Goal: Task Accomplishment & Management: Complete application form

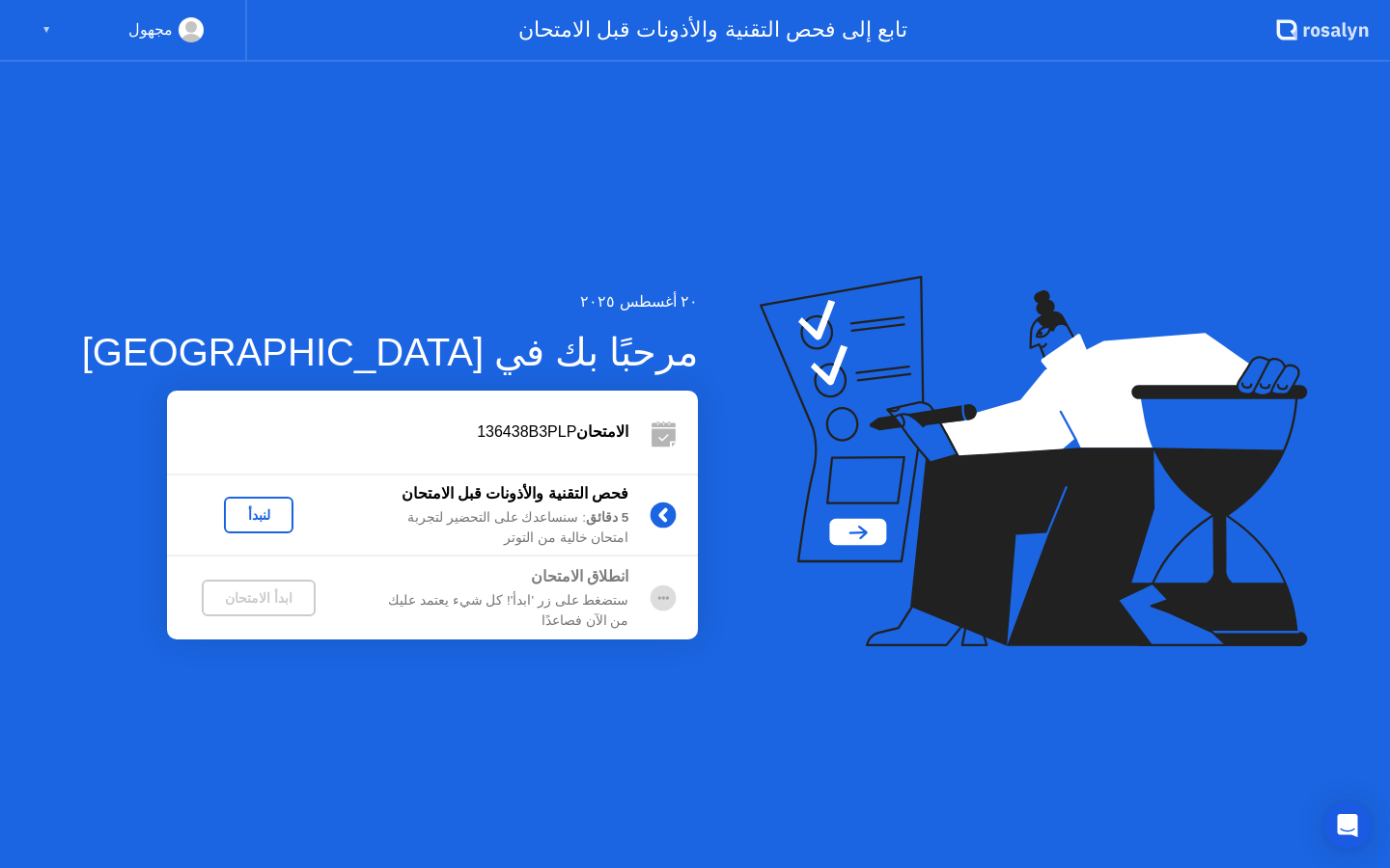
click at [43, 31] on div "▼" at bounding box center [47, 30] width 10 height 25
click at [168, 32] on div "مجهول" at bounding box center [150, 30] width 45 height 25
click at [226, 595] on div "ابدأ الامتحان" at bounding box center [258, 598] width 98 height 16
click at [231, 510] on div "لنبدأ" at bounding box center [258, 516] width 54 height 16
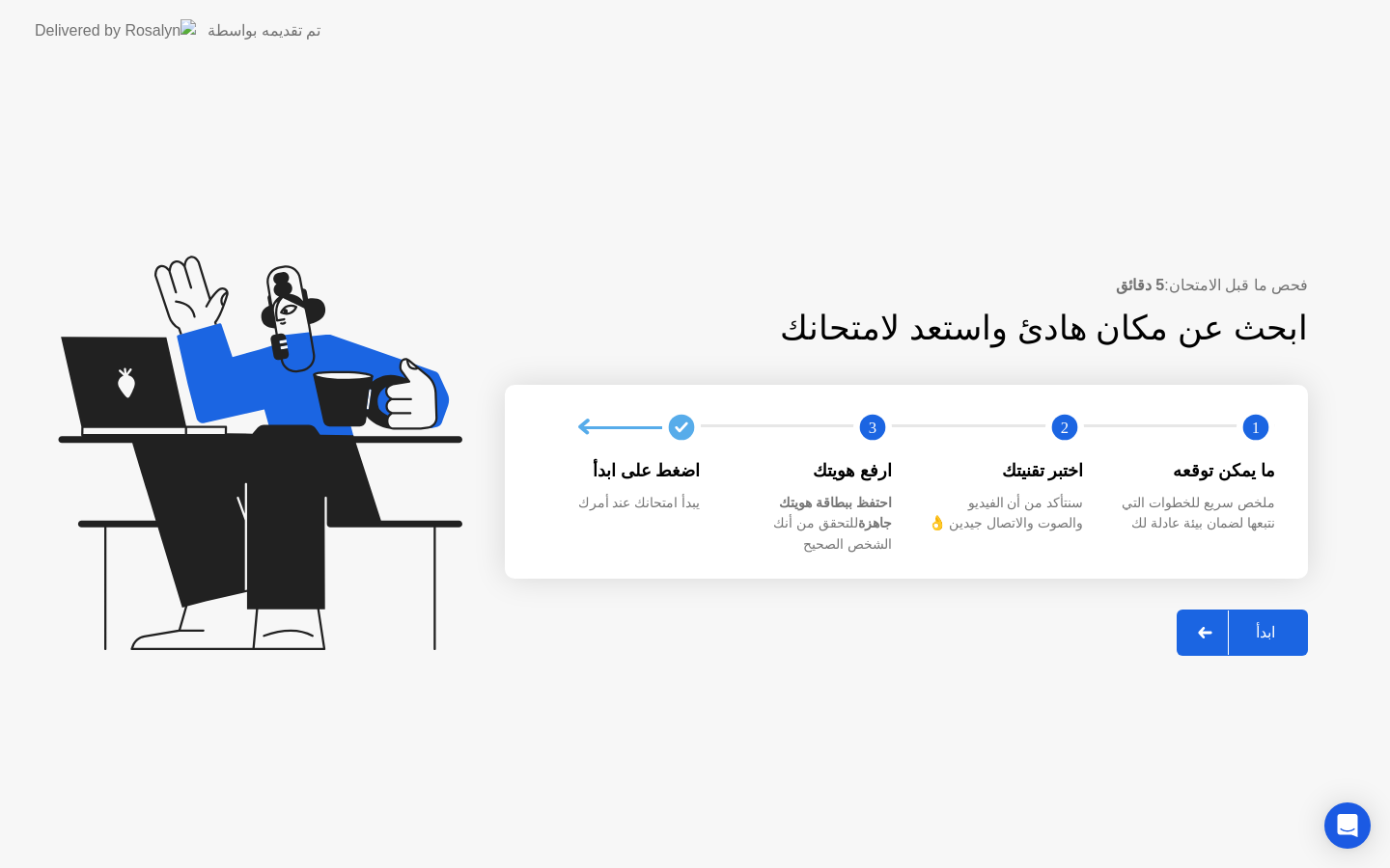
click at [1256, 623] on div "ابدأ" at bounding box center [1265, 632] width 73 height 18
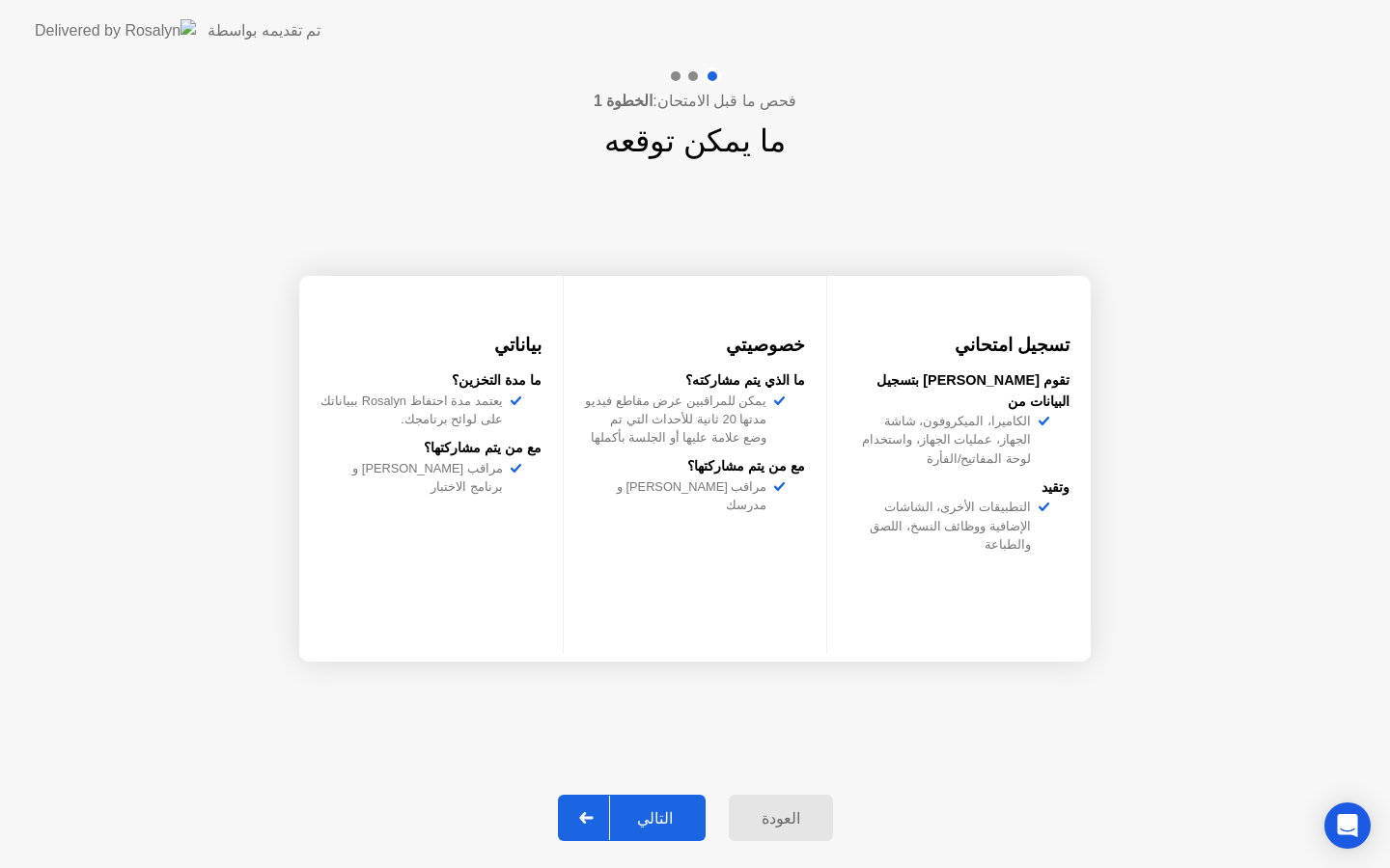
click at [656, 812] on div "التالي" at bounding box center [655, 818] width 89 height 18
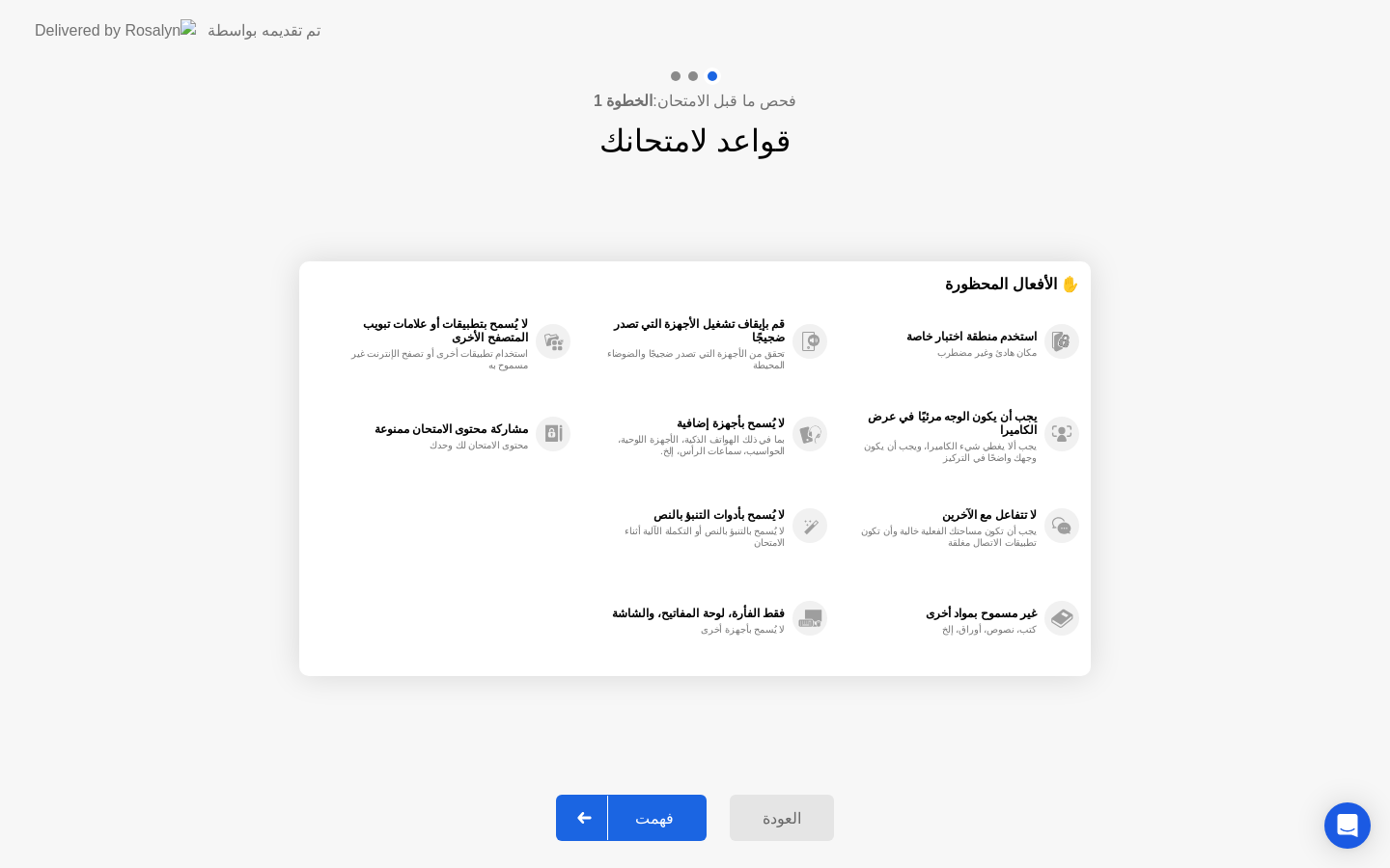
click at [659, 820] on div "فهمت" at bounding box center [654, 818] width 92 height 18
select select "**********"
select select "*******"
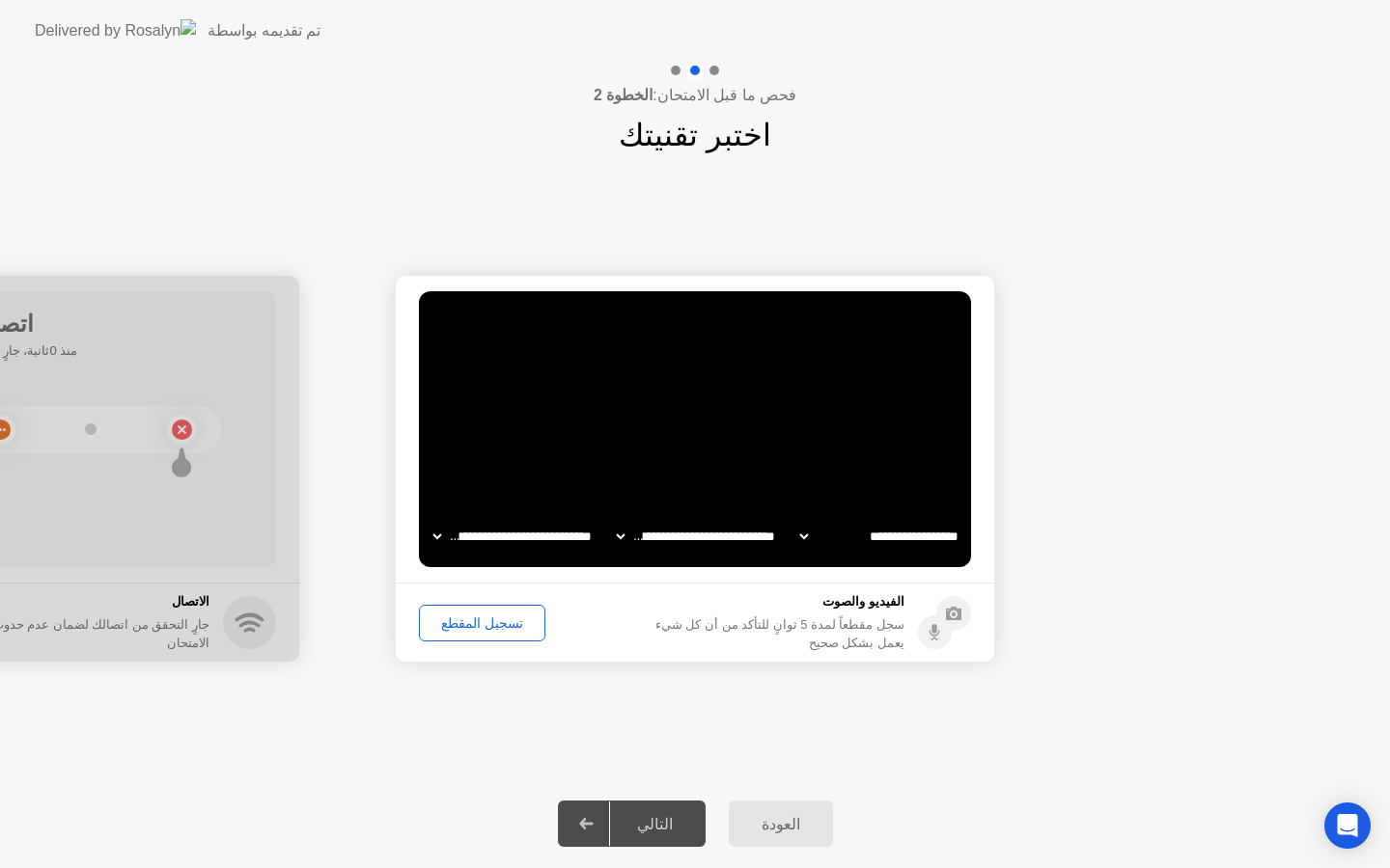
click at [496, 623] on div "تسجيل المقطع" at bounding box center [482, 624] width 113 height 16
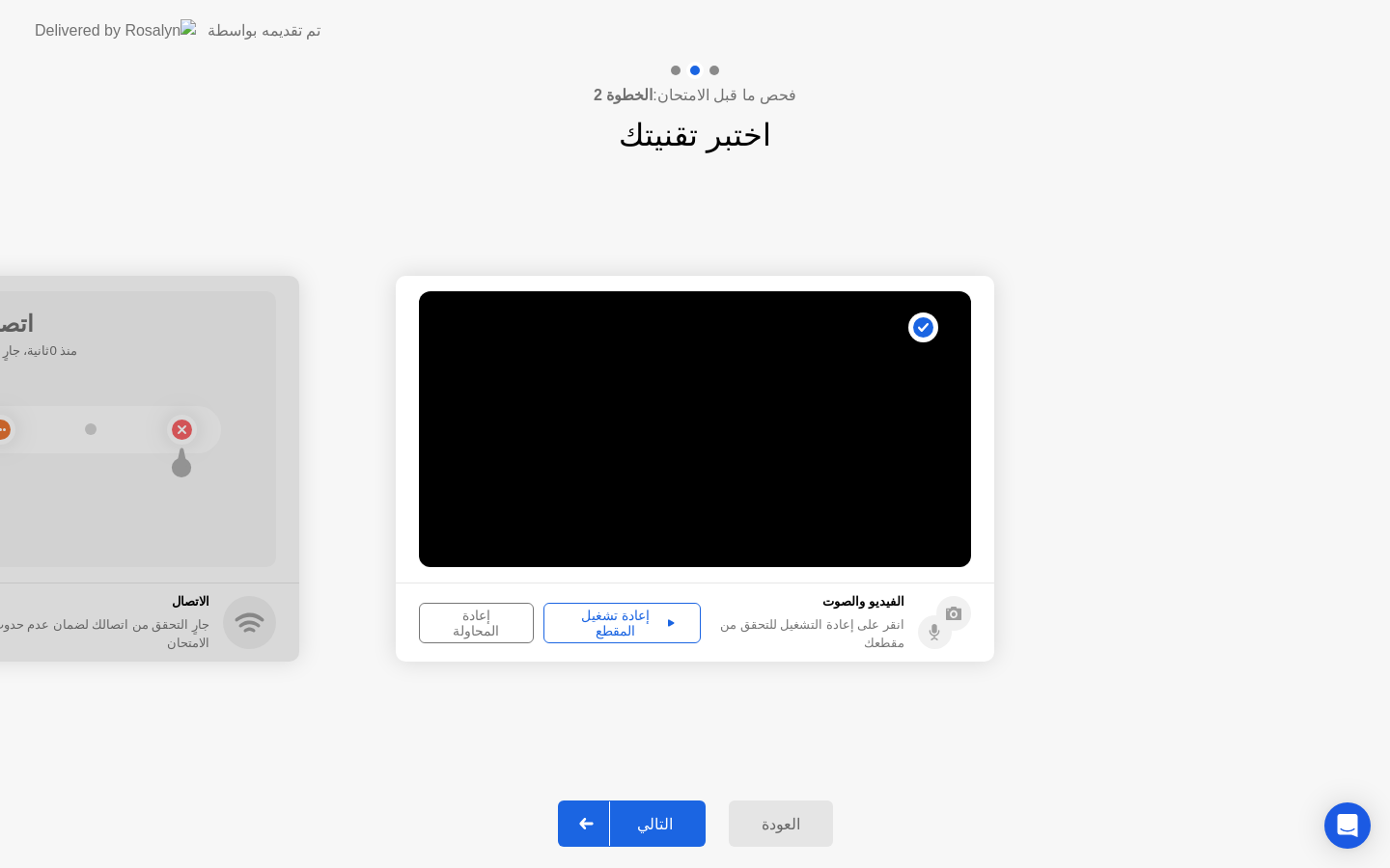
click at [622, 624] on div "إعادة تشغيل المقطع" at bounding box center [621, 623] width 144 height 31
click at [652, 822] on div "التالي" at bounding box center [655, 824] width 89 height 18
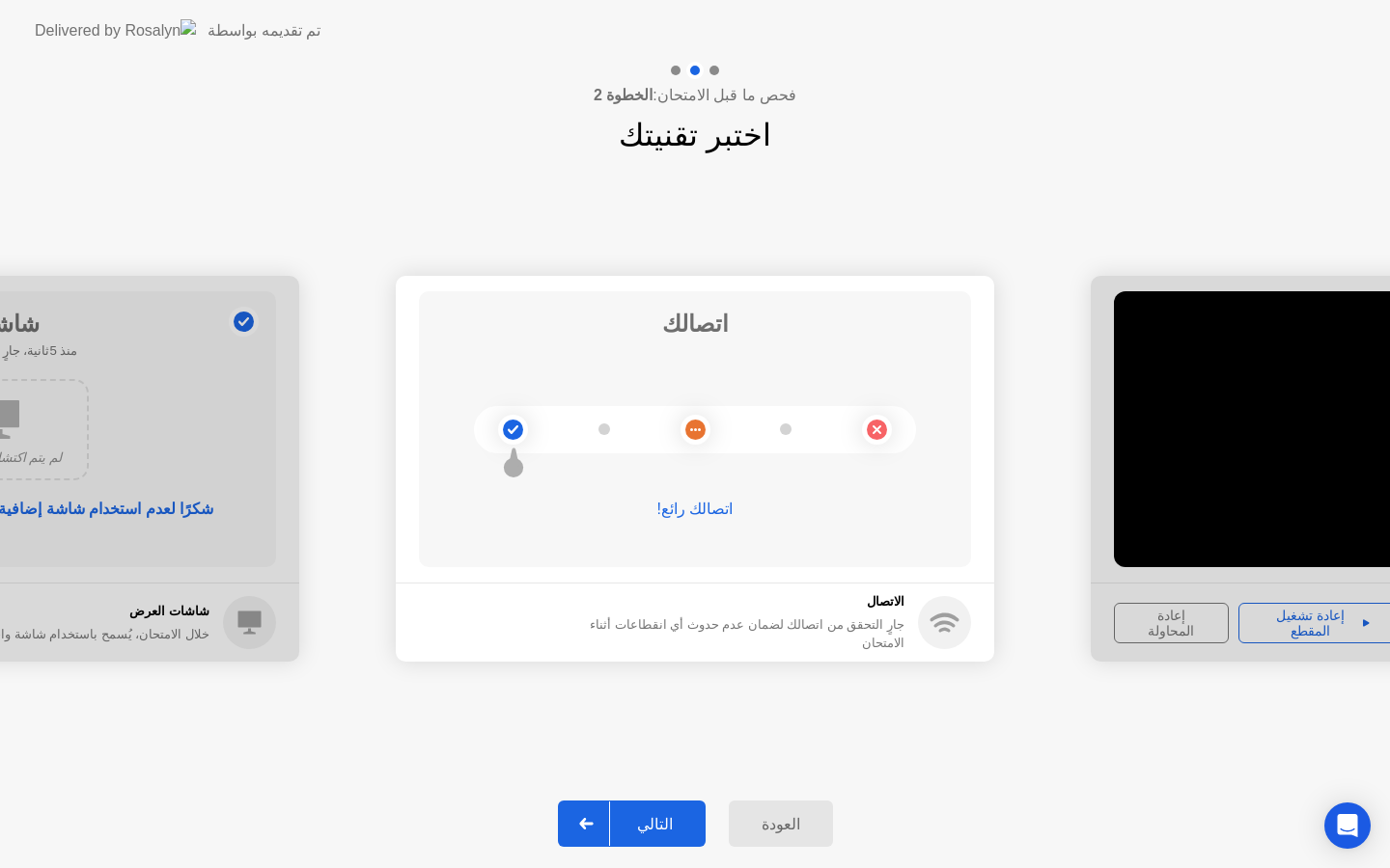
click at [652, 822] on div "التالي" at bounding box center [655, 824] width 89 height 18
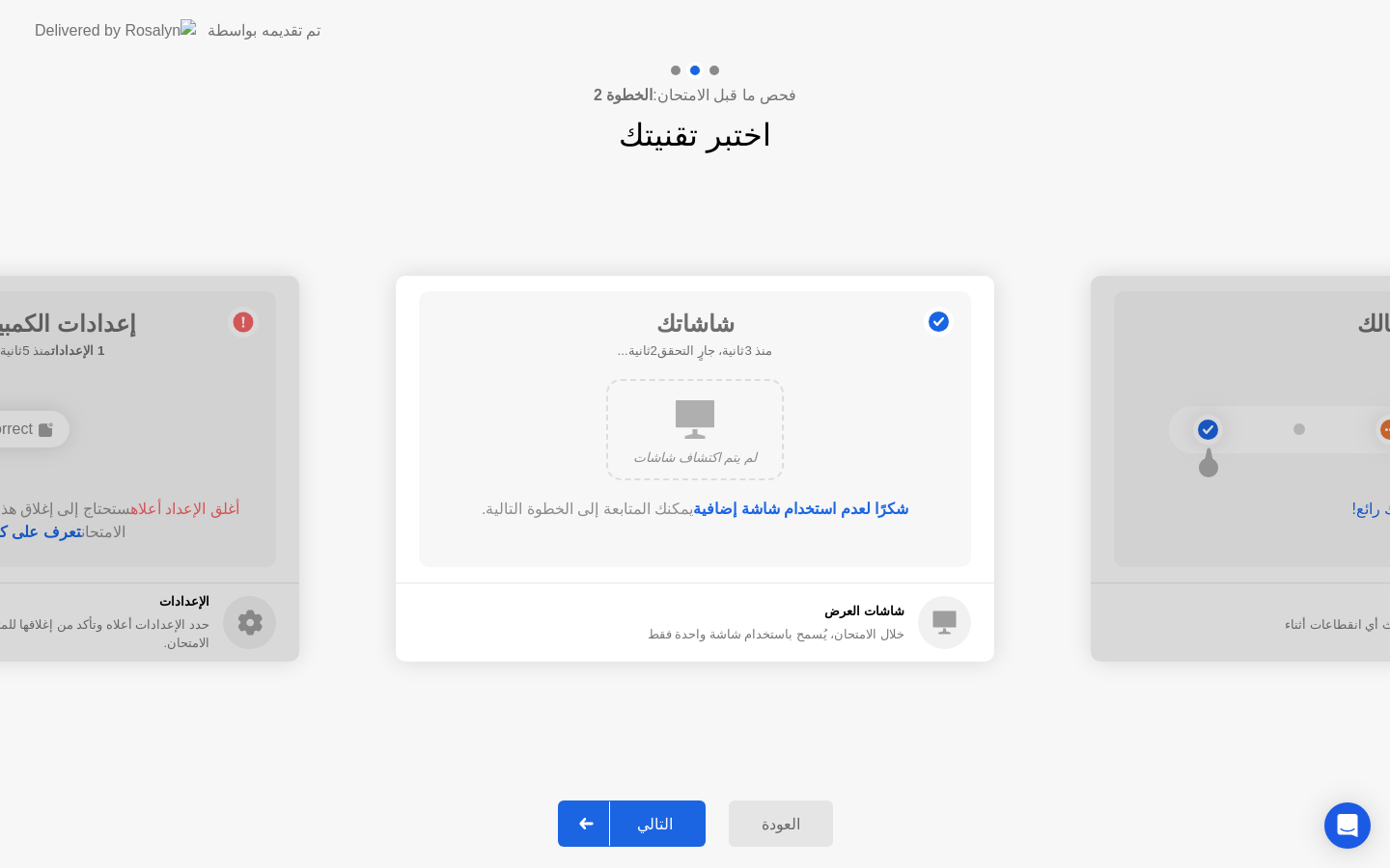
click at [652, 822] on div "التالي" at bounding box center [655, 824] width 89 height 18
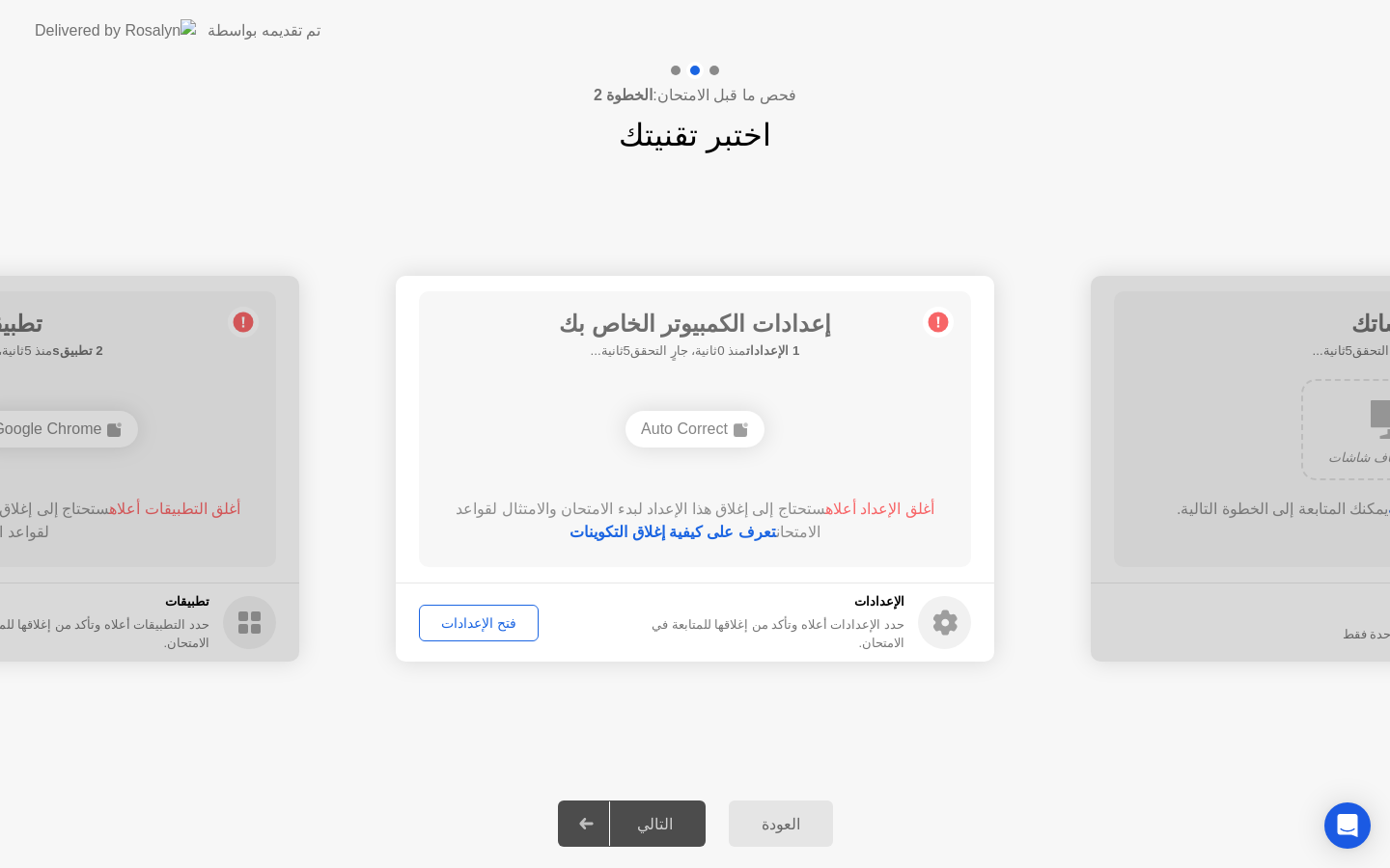
click at [661, 532] on link "تعرف على كيفية إغلاق التكوينات" at bounding box center [673, 532] width 206 height 17
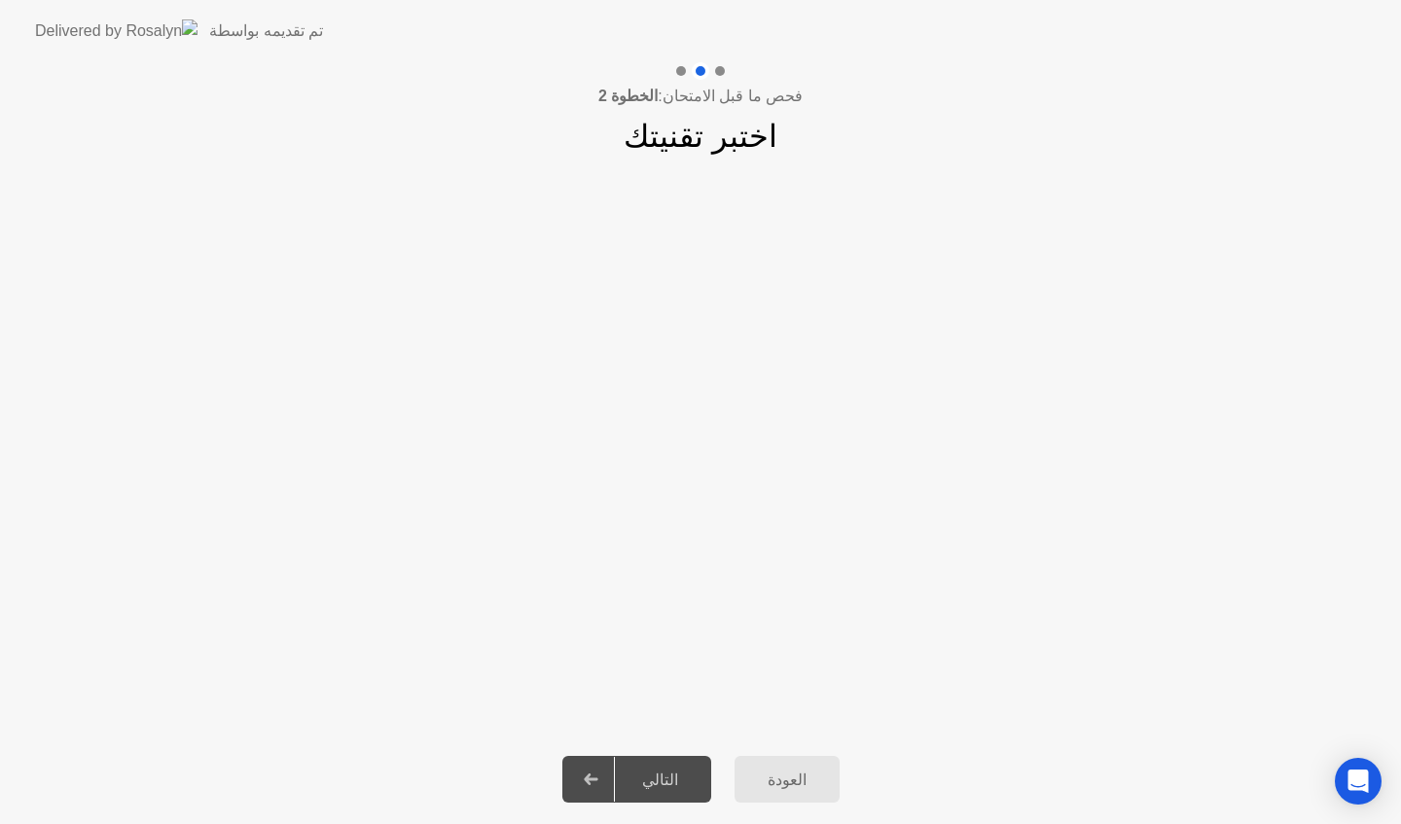
click at [70, 182] on div "**********" at bounding box center [700, 447] width 1401 height 575
click at [660, 777] on div "التالي" at bounding box center [660, 779] width 90 height 18
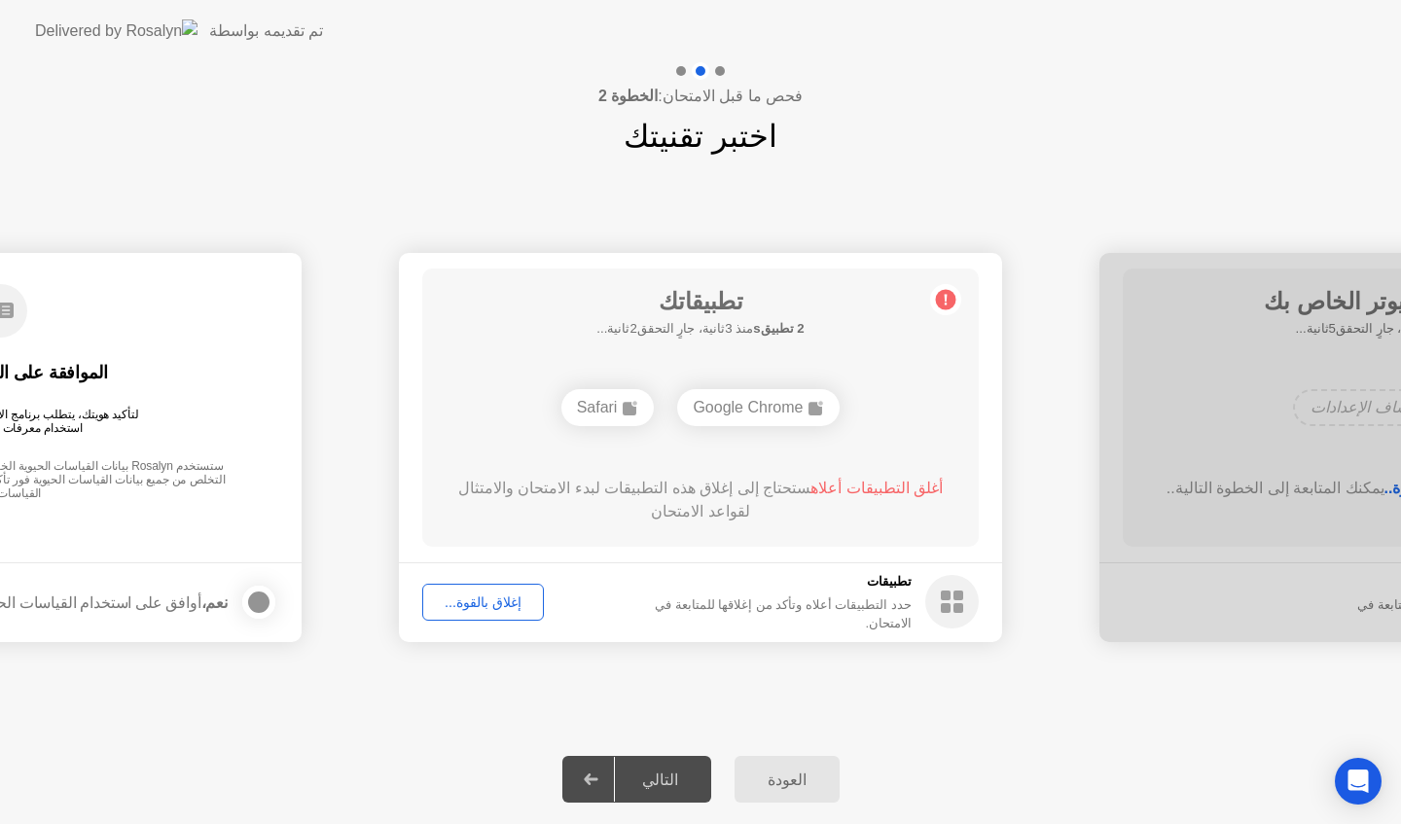
click at [605, 407] on div "Safari" at bounding box center [607, 407] width 93 height 37
click at [598, 397] on div "Safari" at bounding box center [607, 407] width 93 height 37
click at [738, 393] on div "Google Chrome" at bounding box center [758, 407] width 162 height 37
click at [764, 408] on div "Google Chrome" at bounding box center [758, 407] width 162 height 37
click at [871, 480] on span "أغلق التطبيقات أعلاه" at bounding box center [876, 488] width 132 height 17
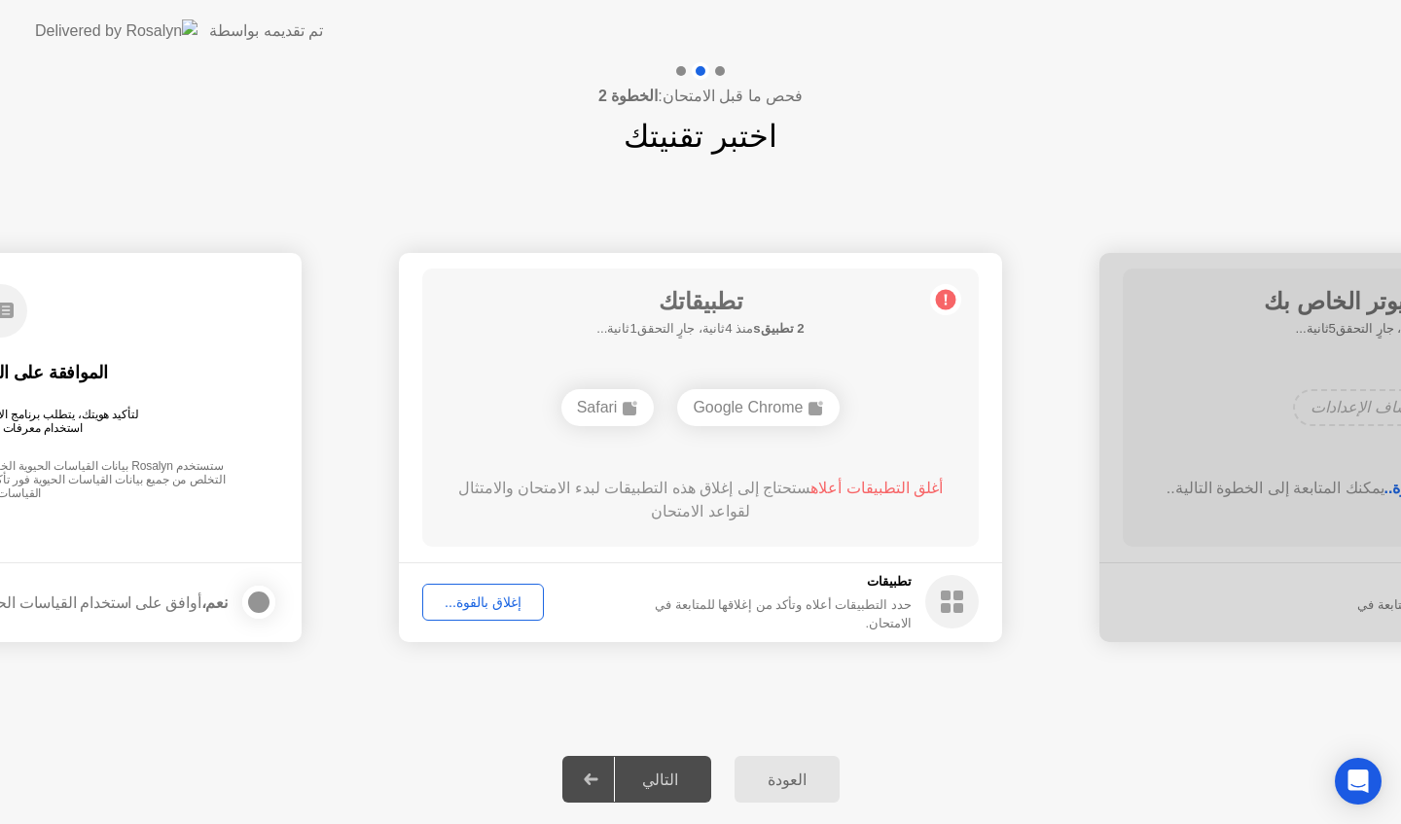
click at [497, 594] on div "إغلاق بالقوة..." at bounding box center [483, 602] width 108 height 16
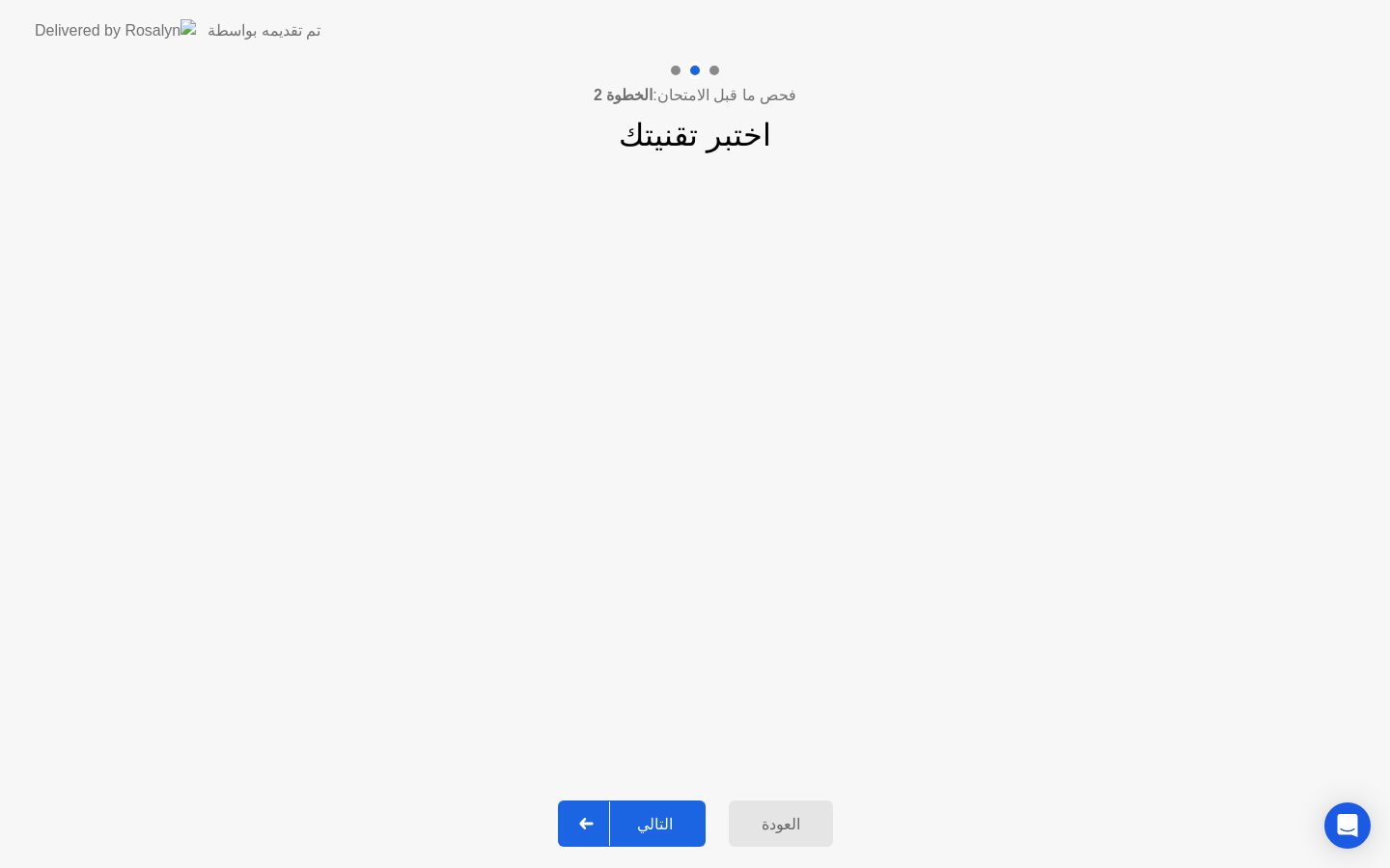
click at [655, 826] on div "التالي" at bounding box center [655, 824] width 89 height 18
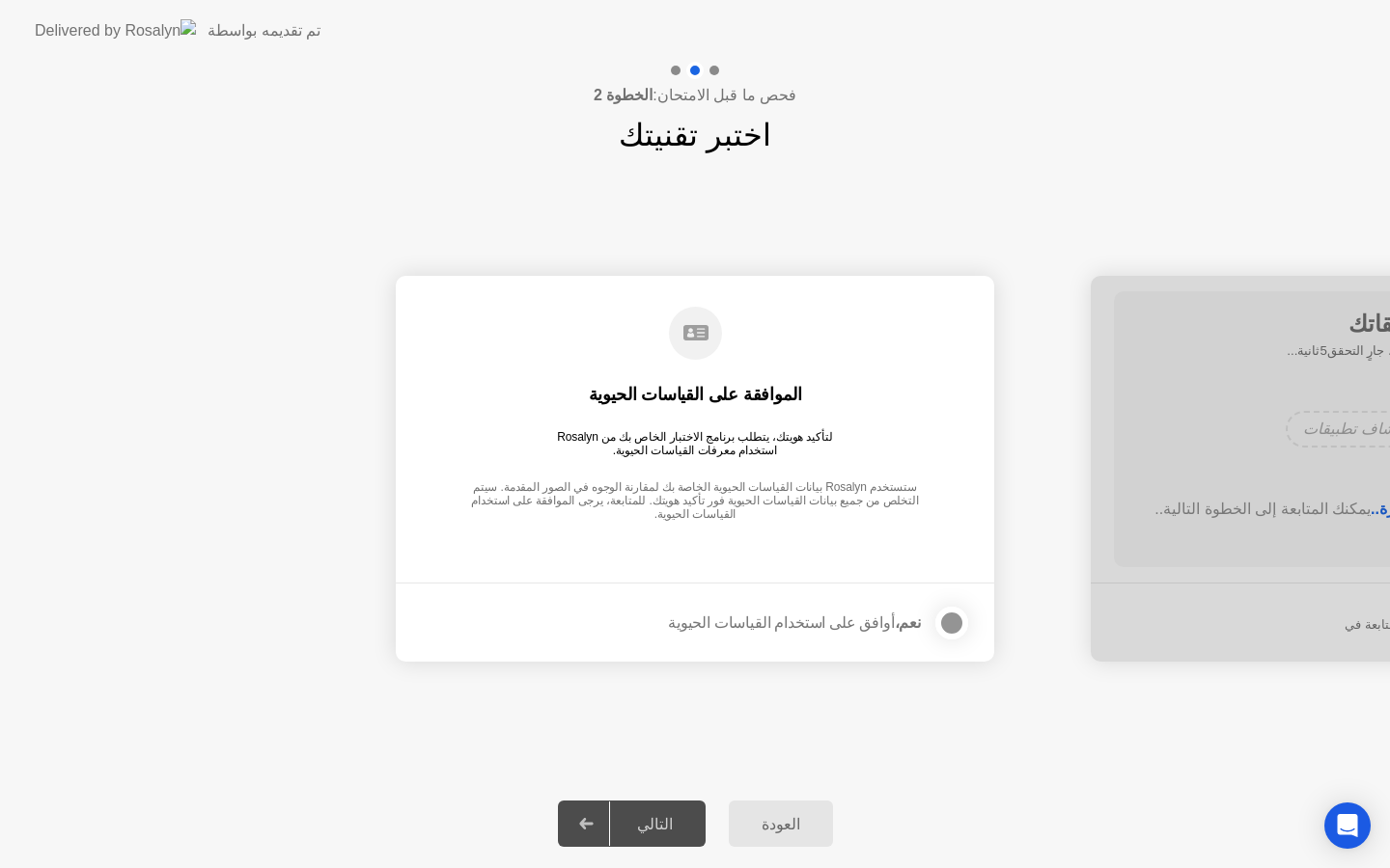
click at [963, 617] on div at bounding box center [950, 623] width 23 height 23
click at [667, 820] on div "التالي" at bounding box center [655, 824] width 89 height 18
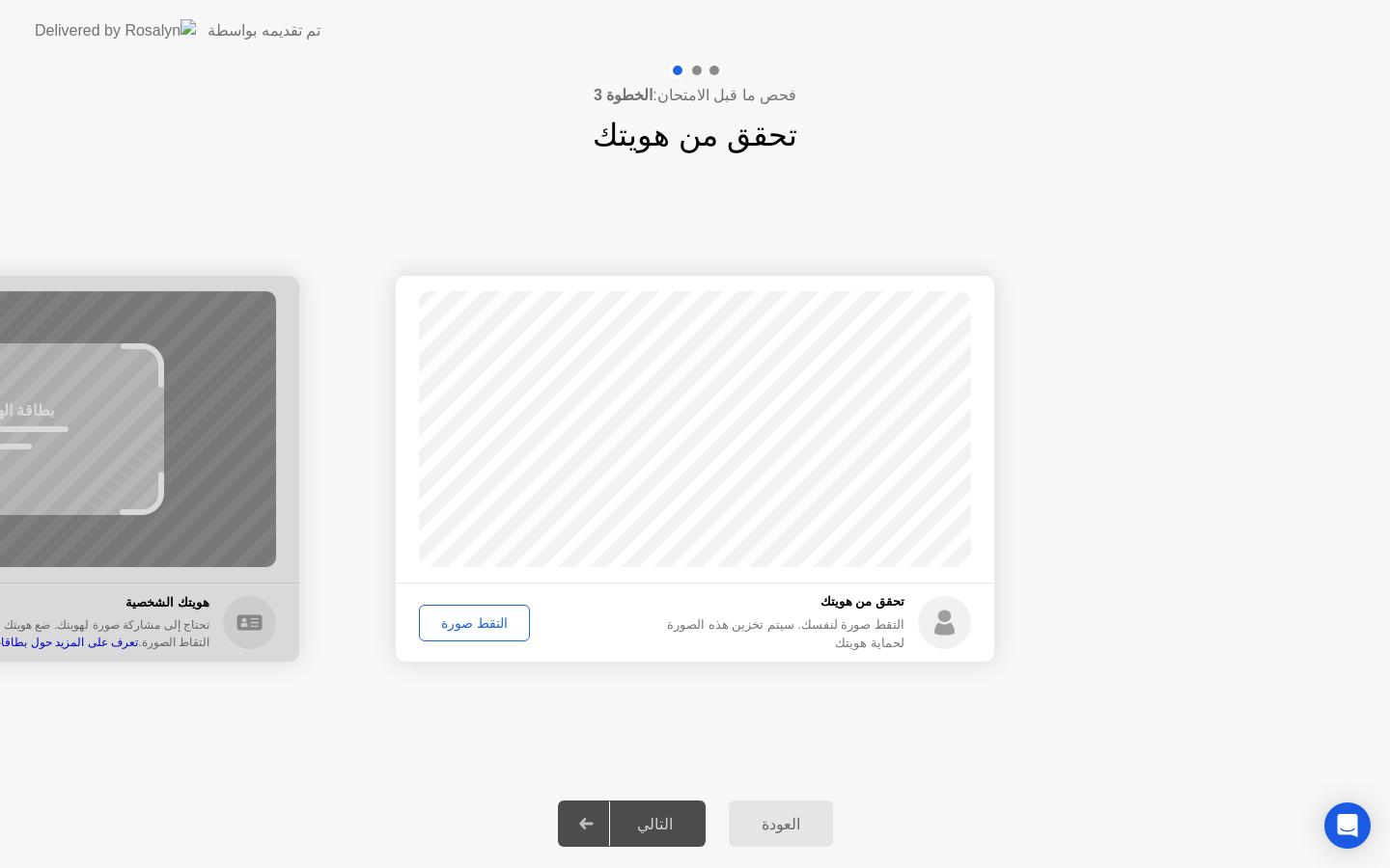
click at [478, 623] on div "التقط صورة" at bounding box center [474, 624] width 97 height 16
click at [659, 815] on div "التالي" at bounding box center [655, 824] width 89 height 18
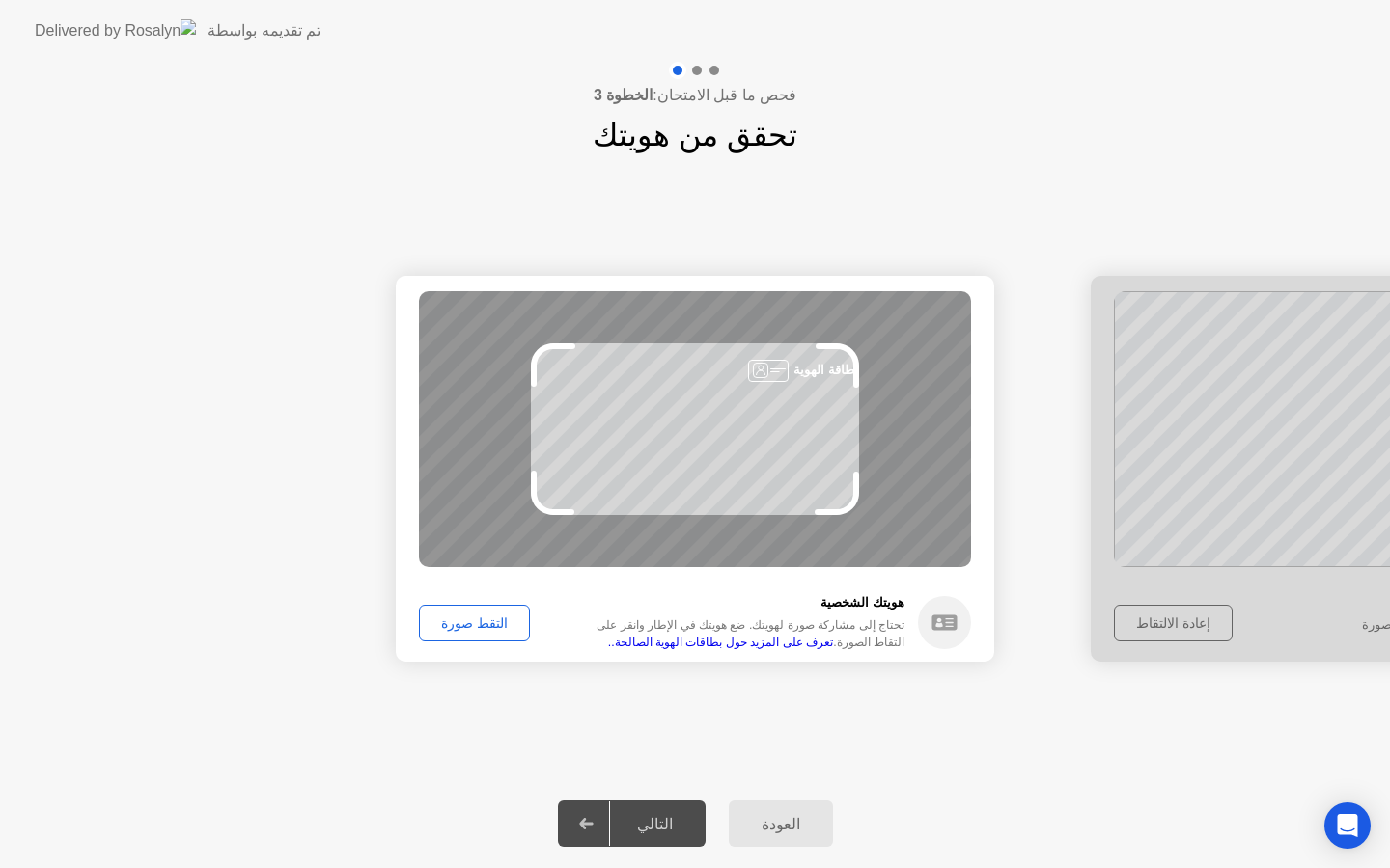
click at [483, 619] on div "التقط صورة" at bounding box center [474, 624] width 97 height 16
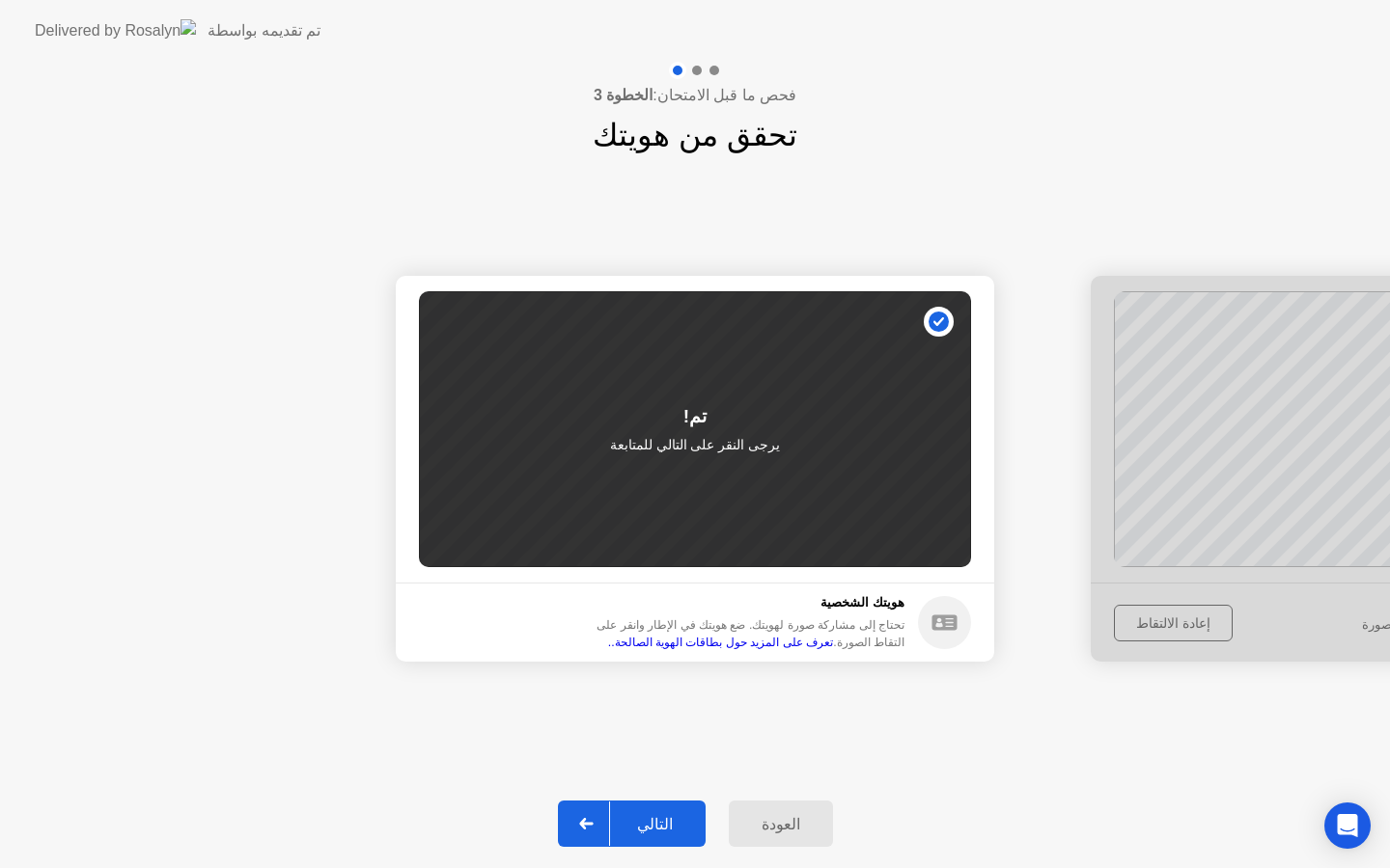
click at [654, 823] on div "التالي" at bounding box center [655, 824] width 89 height 18
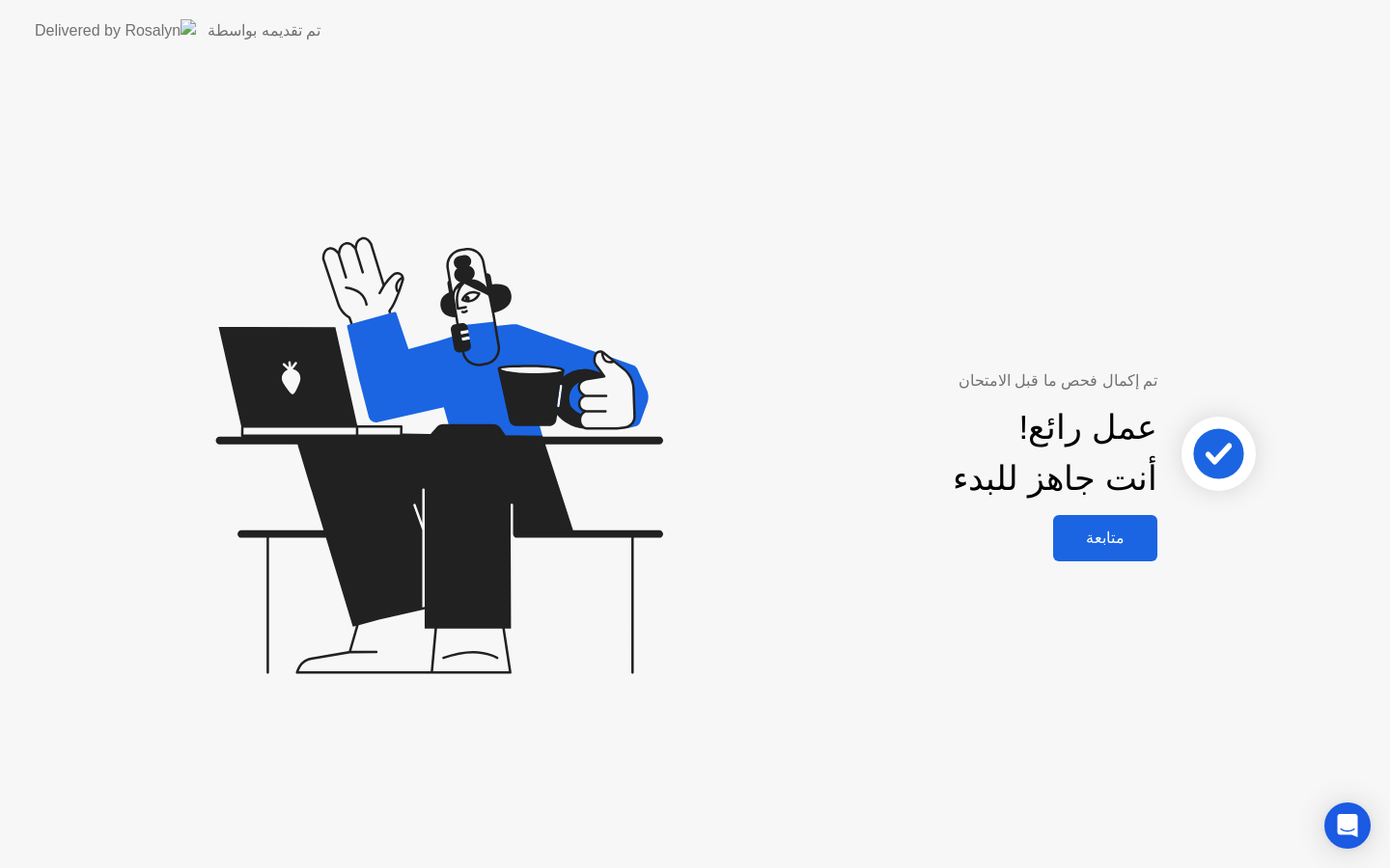
click at [1108, 543] on div "متابعة" at bounding box center [1104, 538] width 92 height 18
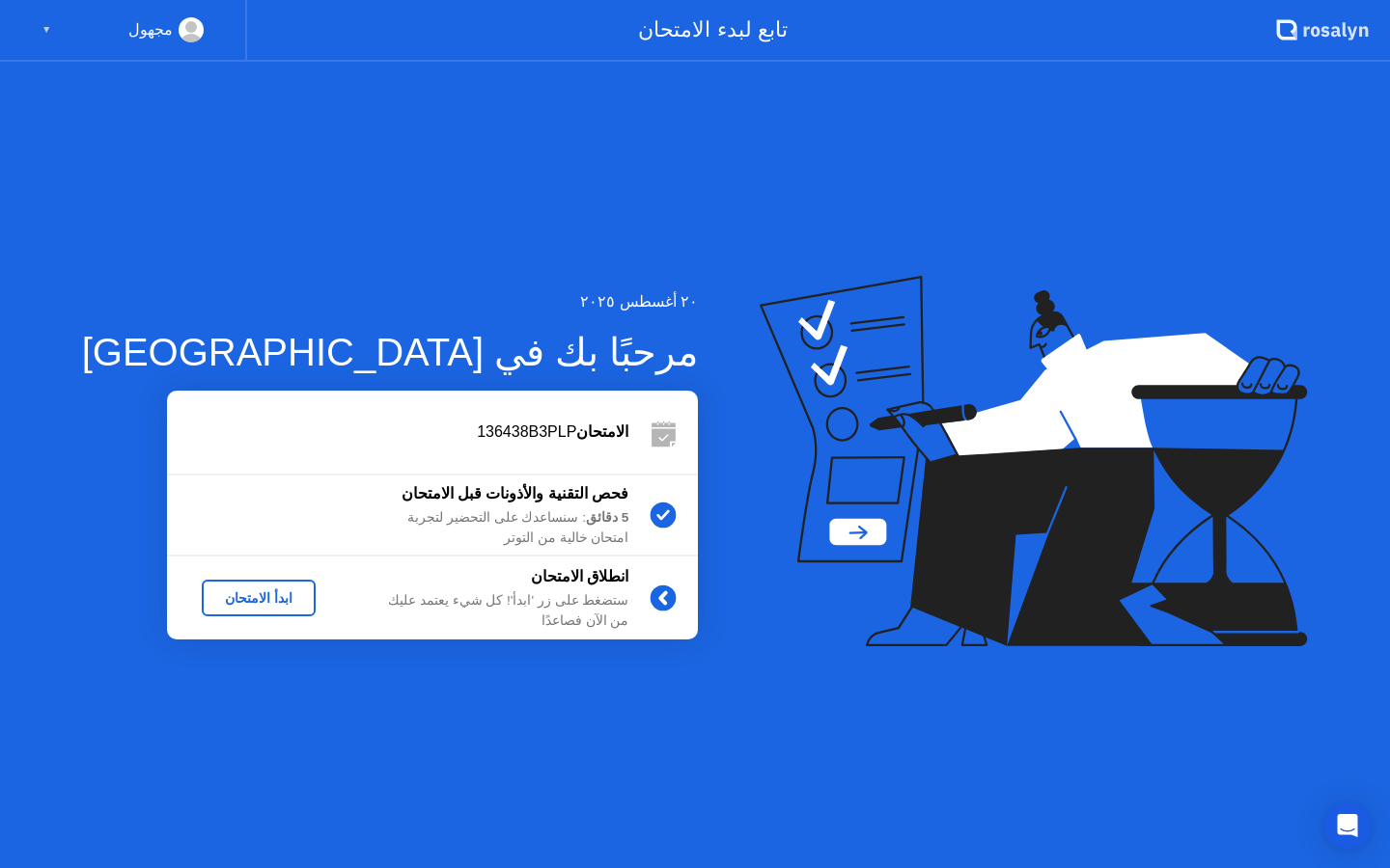
click at [245, 593] on div "ابدأ الامتحان" at bounding box center [258, 598] width 98 height 16
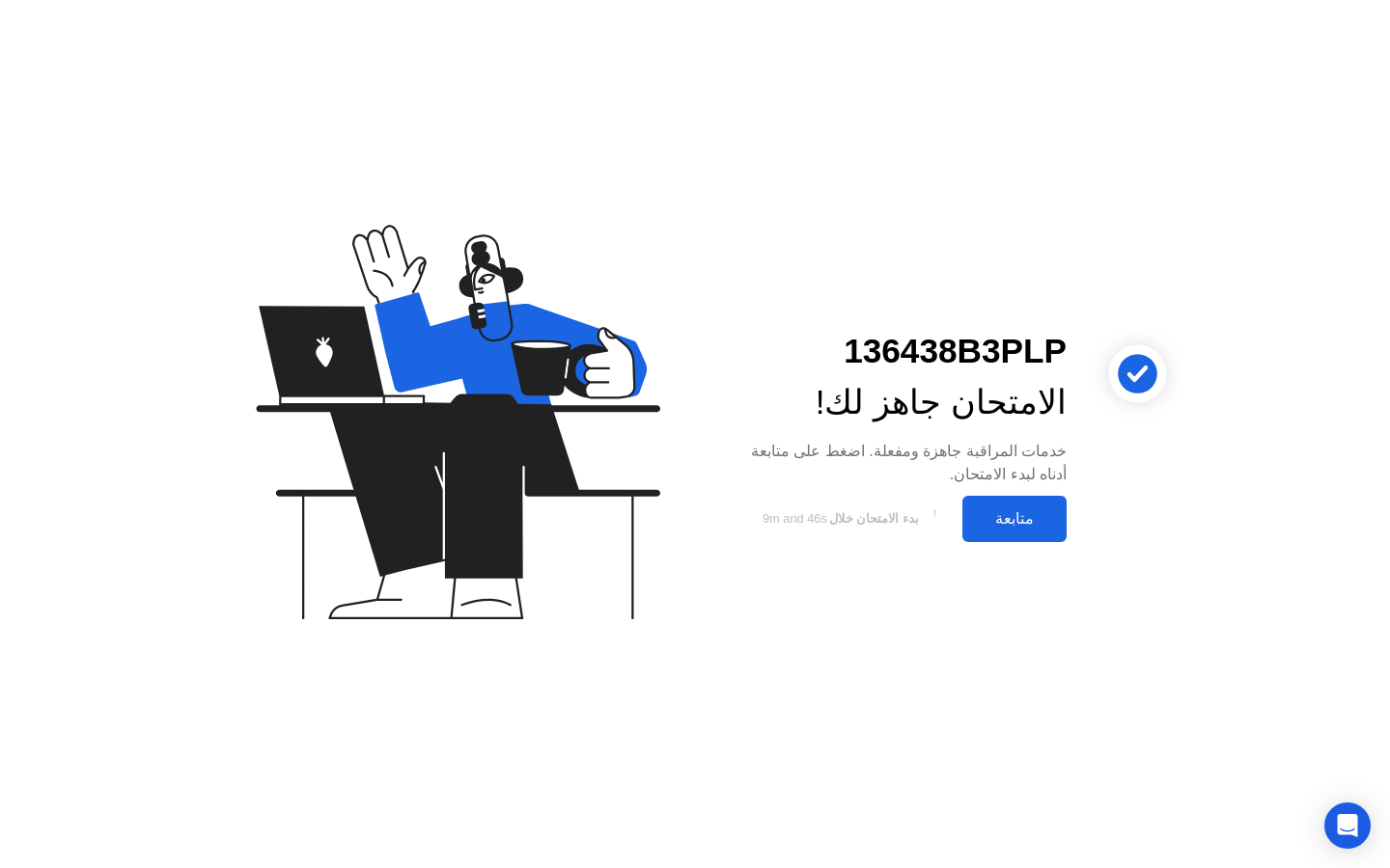
click at [1020, 517] on div "متابعة" at bounding box center [1014, 519] width 92 height 18
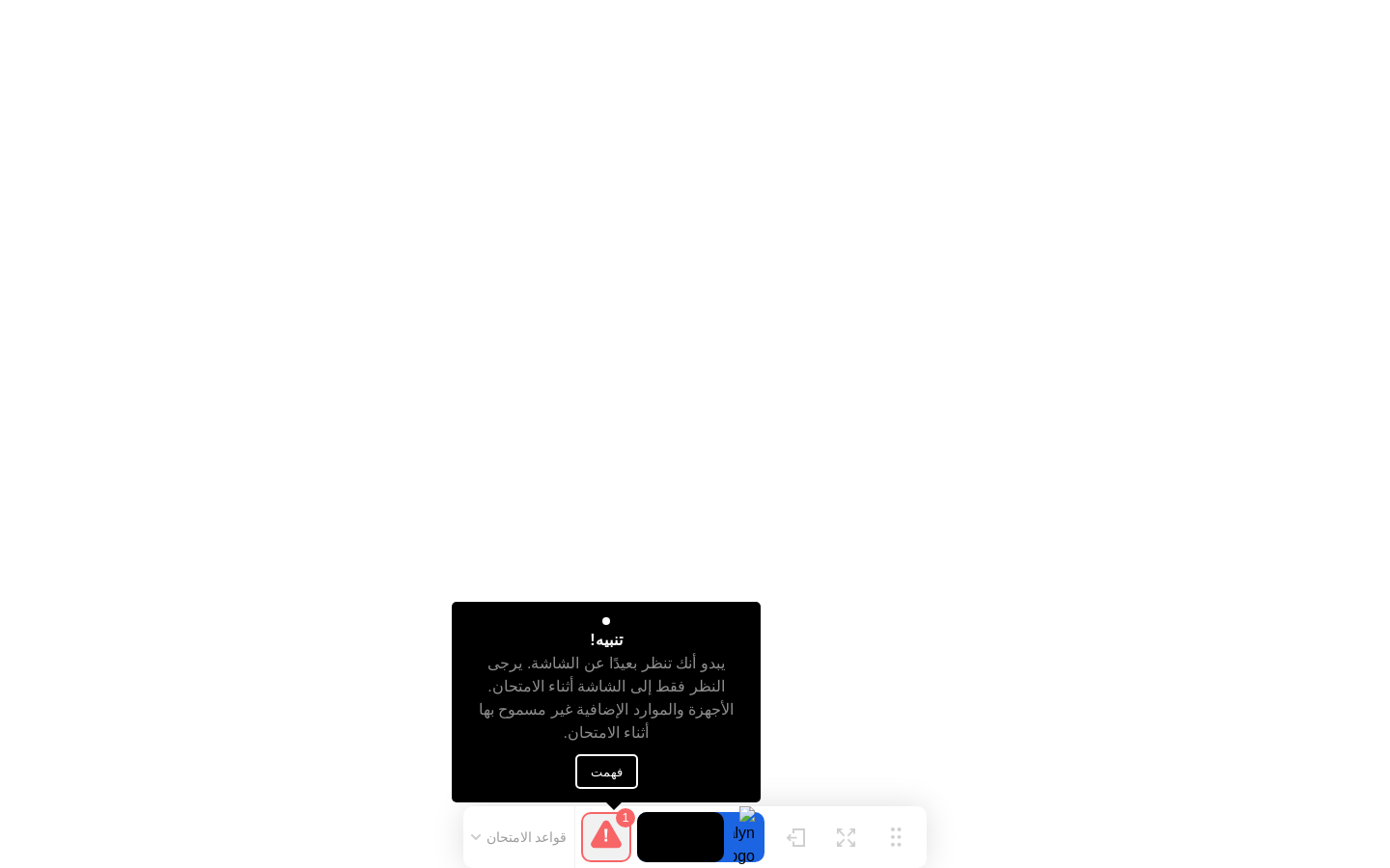
click at [598, 772] on button "فهمت" at bounding box center [606, 772] width 63 height 35
